Goal: Communication & Community: Share content

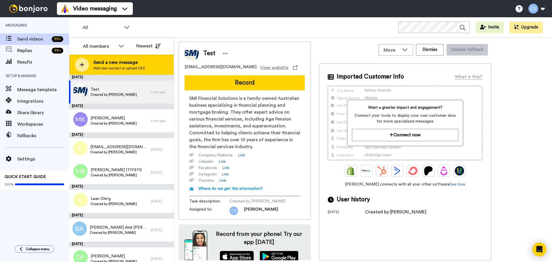
click at [128, 71] on div "Send a new message Add new contact or upload CSV" at bounding box center [121, 65] width 104 height 20
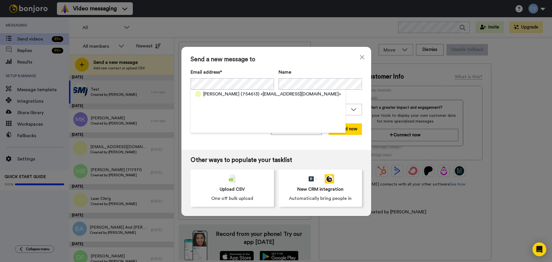
click at [302, 77] on div "Name" at bounding box center [320, 79] width 83 height 21
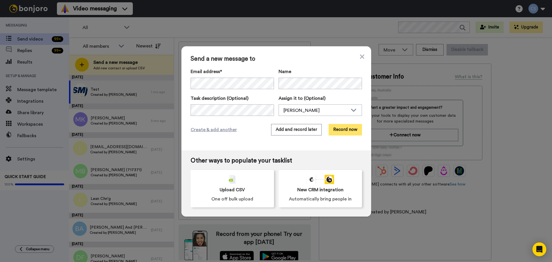
click at [338, 130] on button "Record now" at bounding box center [345, 130] width 33 height 12
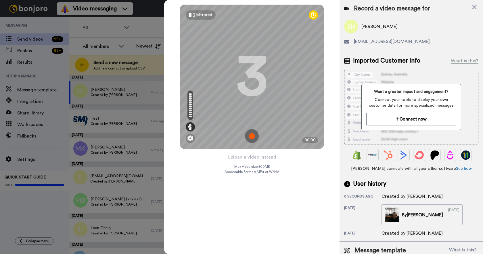
click at [249, 139] on img at bounding box center [252, 136] width 14 height 14
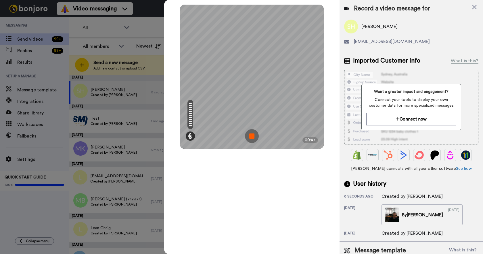
click at [253, 139] on img at bounding box center [252, 136] width 14 height 14
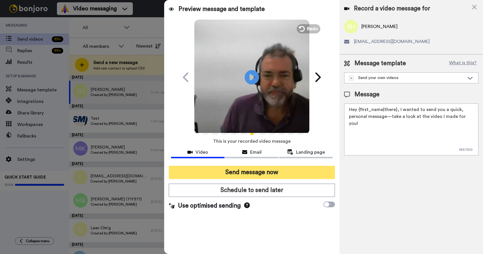
click at [270, 172] on button "Send message now" at bounding box center [252, 171] width 166 height 13
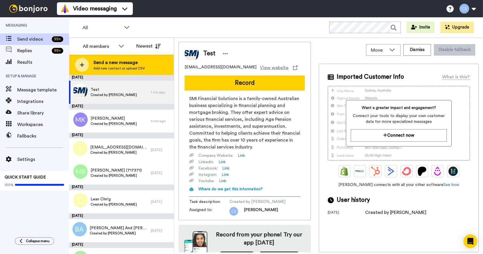
click at [112, 68] on span "Add new contact or upload CSV" at bounding box center [120, 68] width 52 height 5
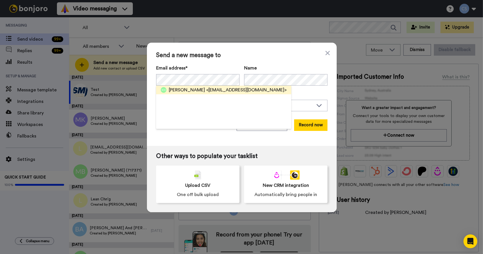
click at [240, 88] on span "<[EMAIL_ADDRESS][DOMAIN_NAME]>" at bounding box center [246, 89] width 81 height 7
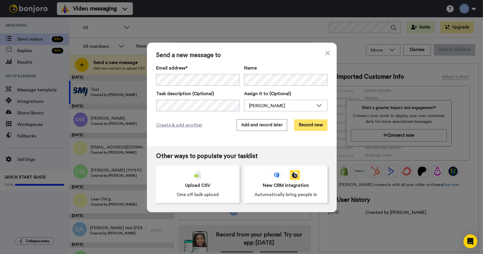
click at [311, 125] on button "Record now" at bounding box center [310, 125] width 33 height 12
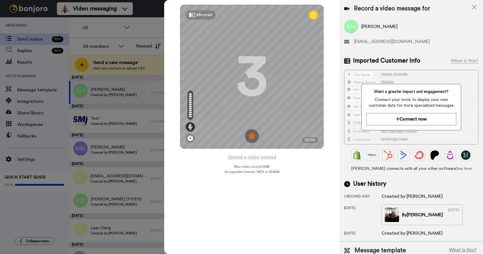
click at [250, 133] on img at bounding box center [252, 136] width 14 height 14
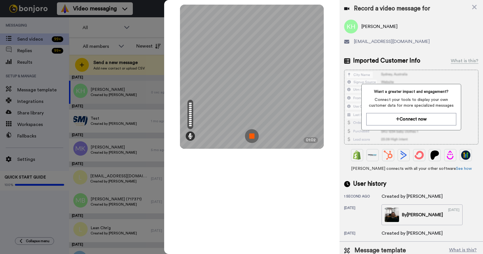
drag, startPoint x: 252, startPoint y: 132, endPoint x: 257, endPoint y: 122, distance: 12.0
click at [252, 132] on img at bounding box center [252, 136] width 14 height 14
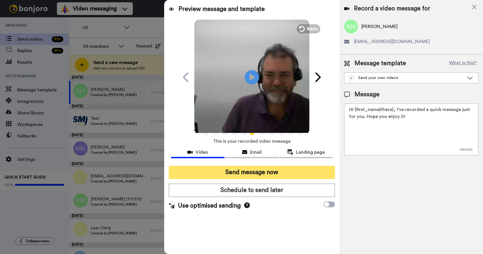
click at [249, 174] on button "Send message now" at bounding box center [252, 171] width 166 height 13
